Goal: Task Accomplishment & Management: Manage account settings

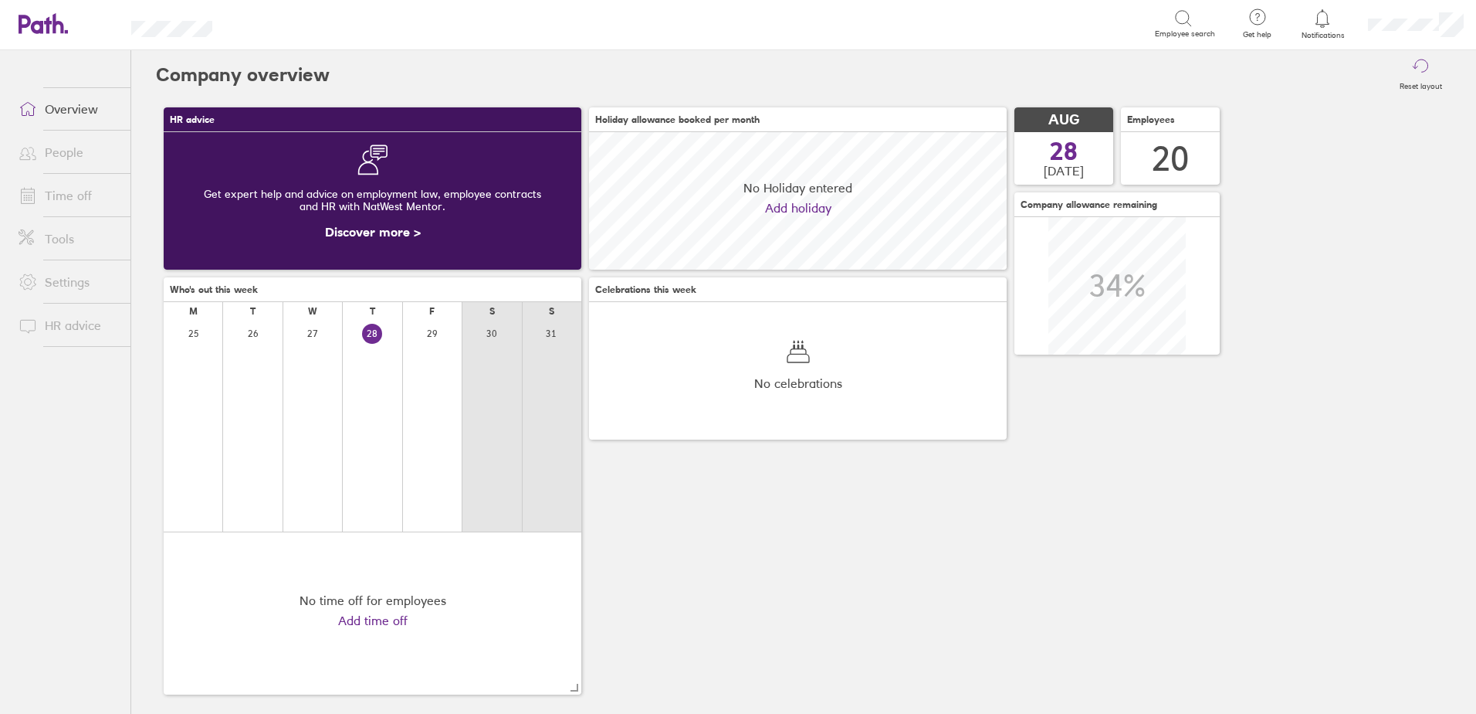
scroll to position [137, 418]
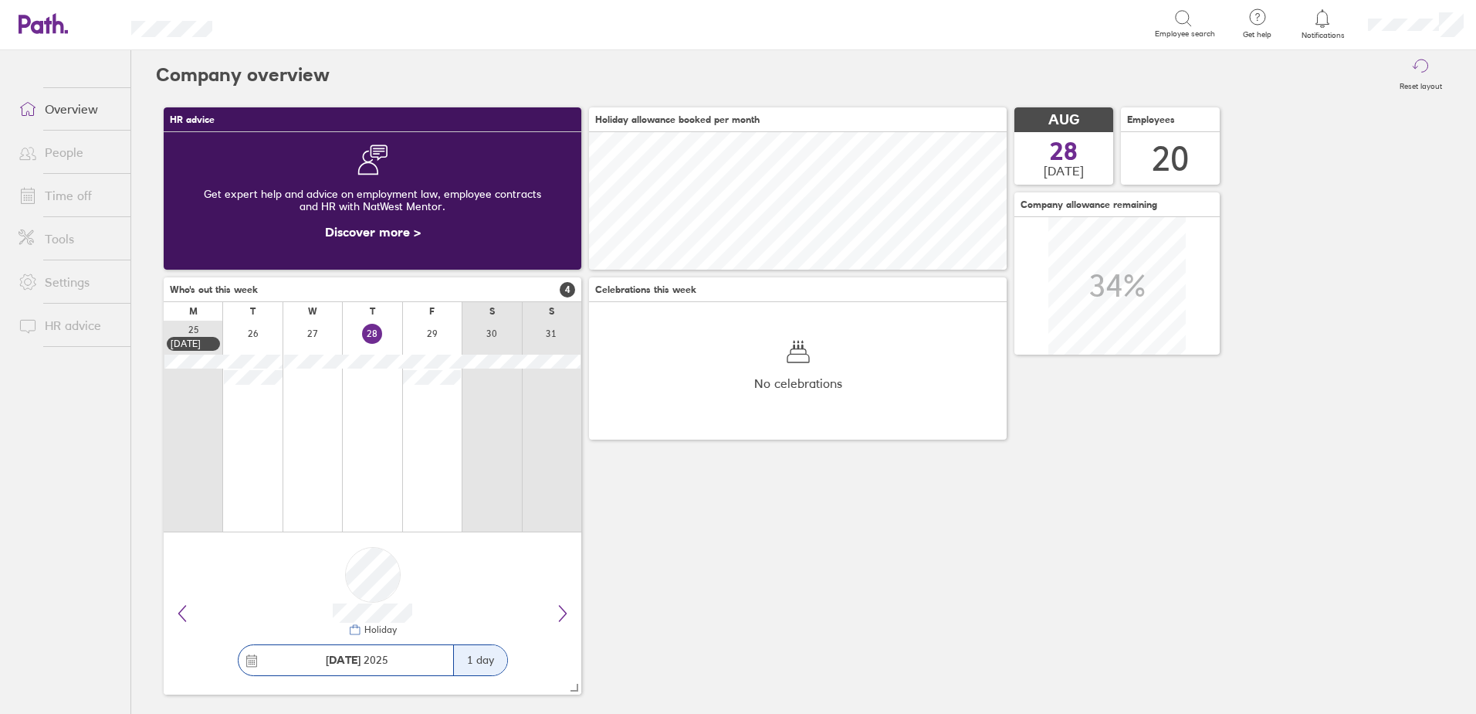
click at [65, 195] on link "Time off" at bounding box center [68, 195] width 124 height 31
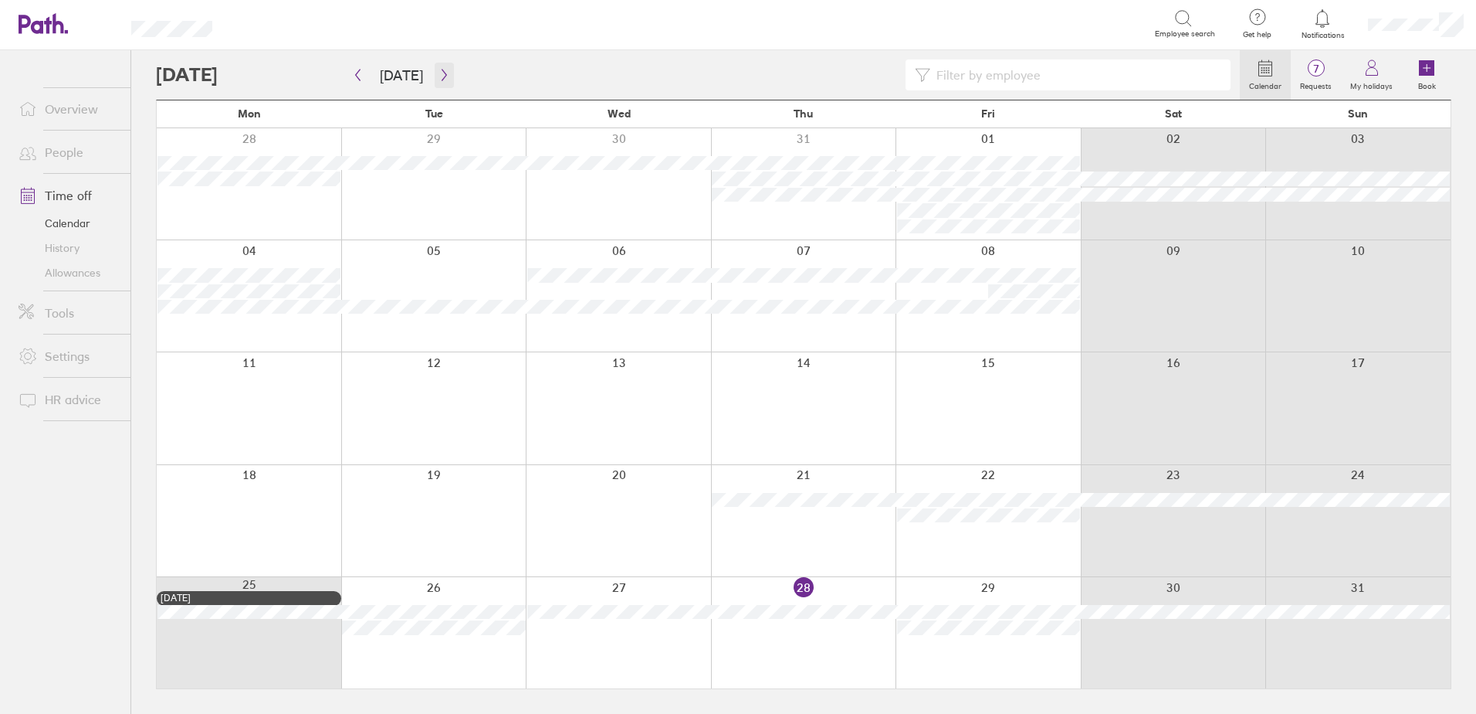
click at [444, 76] on icon "button" at bounding box center [445, 75] width 12 height 12
